Goal: Check status: Check status

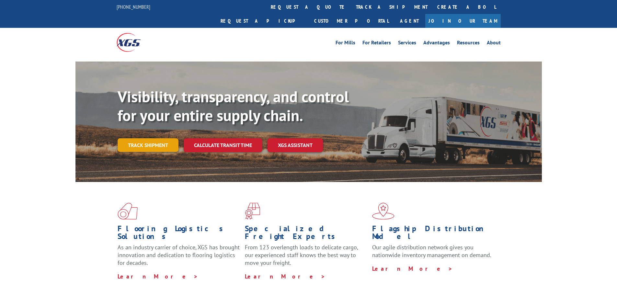
click at [159, 138] on link "Track shipment" at bounding box center [147, 145] width 61 height 14
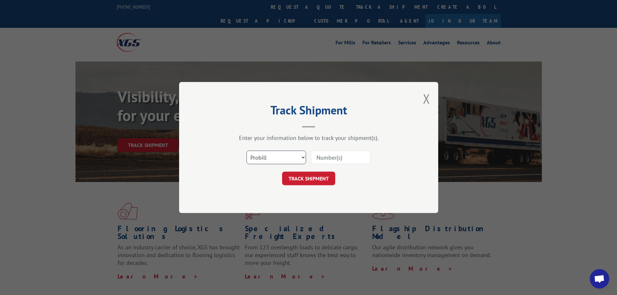
click at [268, 160] on select "Select category... Probill BOL PO" at bounding box center [276, 158] width 60 height 14
select select "bol"
click at [246, 151] on select "Select category... Probill BOL PO" at bounding box center [276, 158] width 60 height 14
click at [327, 156] on input at bounding box center [341, 158] width 60 height 14
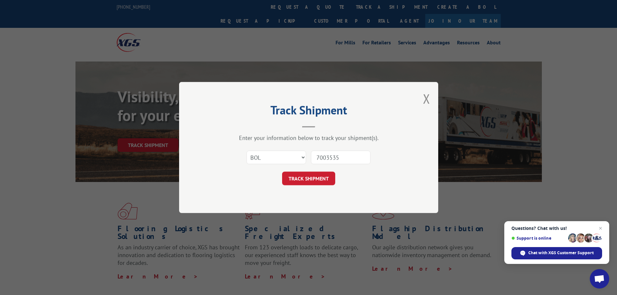
type input "7003535"
click at [328, 165] on div "Select category... Probill BOL PO 7003535" at bounding box center [308, 157] width 194 height 21
click at [323, 176] on button "TRACK SHIPMENT" at bounding box center [308, 179] width 53 height 14
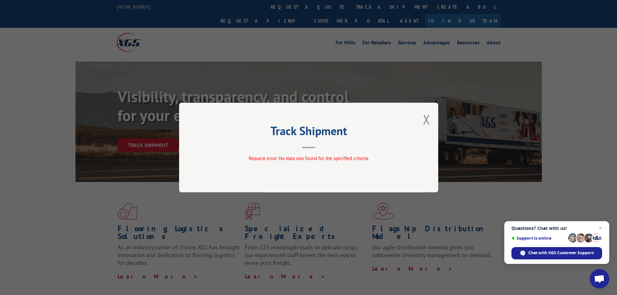
click at [277, 43] on div "Track Shipment Request error: No data was found for the specified criteria." at bounding box center [308, 147] width 617 height 295
